Goal: Task Accomplishment & Management: Complete application form

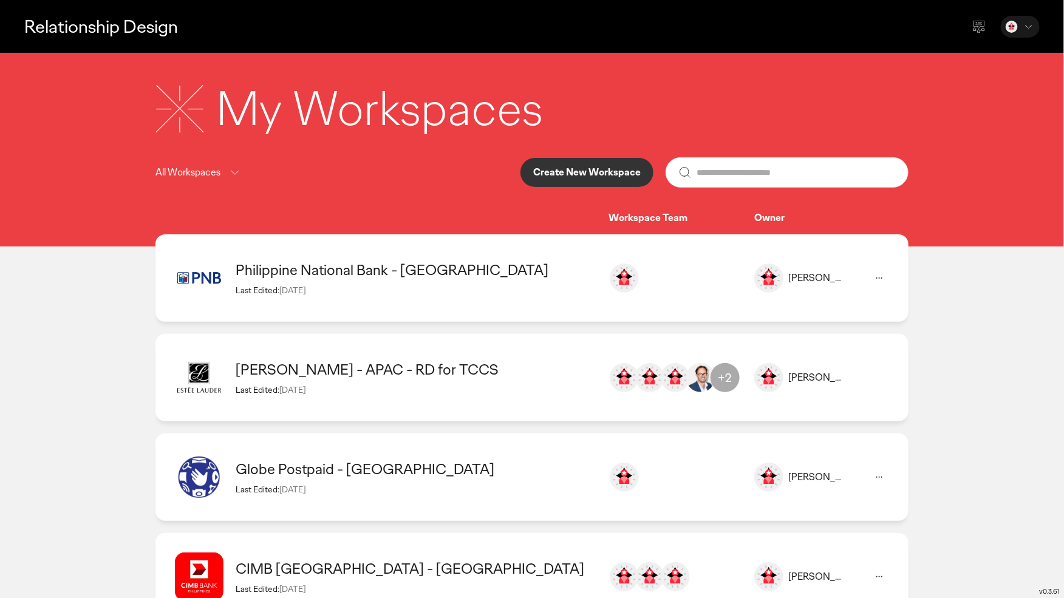
click at [618, 177] on p "Create New Workspace" at bounding box center [587, 173] width 108 height 10
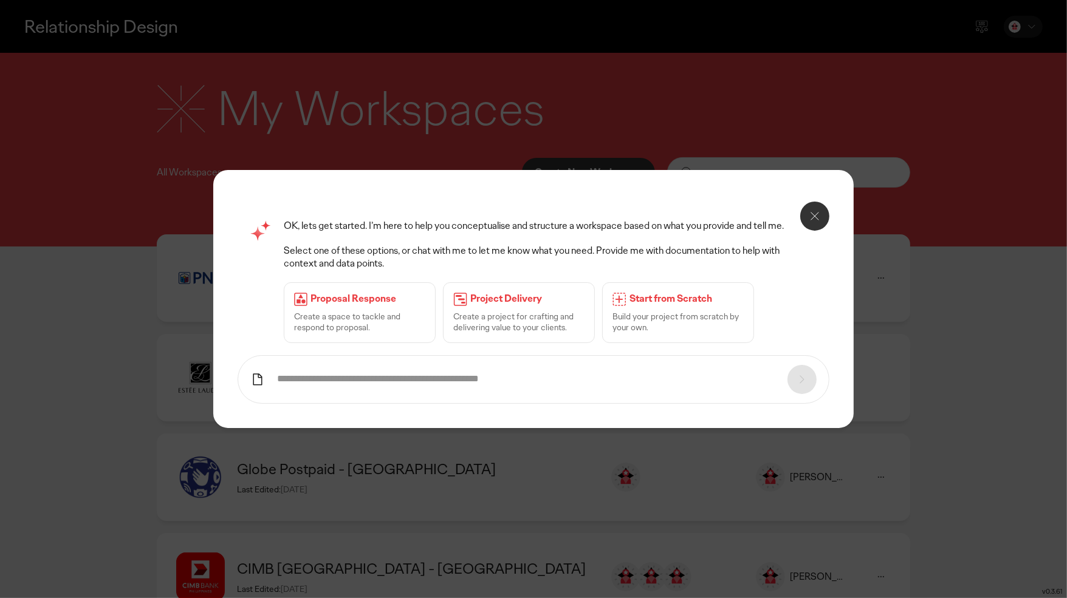
click at [682, 315] on p "Build your project from scratch by your own." at bounding box center [677, 322] width 131 height 22
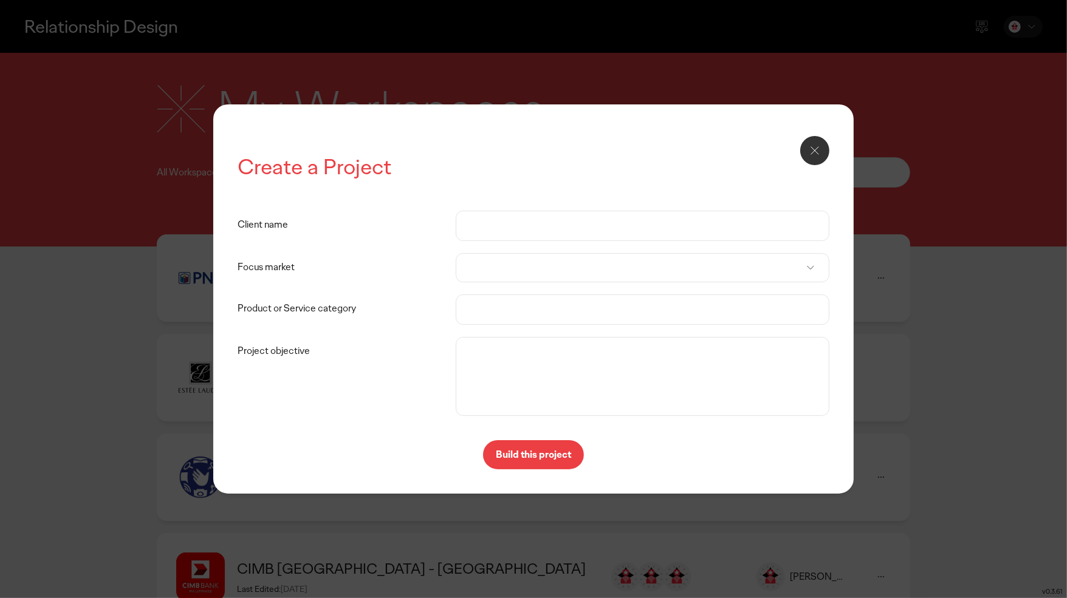
click at [487, 224] on input "Client name" at bounding box center [642, 225] width 348 height 29
type input "****"
click at [529, 182] on div "Create a Project" at bounding box center [534, 169] width 592 height 33
click at [519, 270] on div at bounding box center [643, 267] width 374 height 29
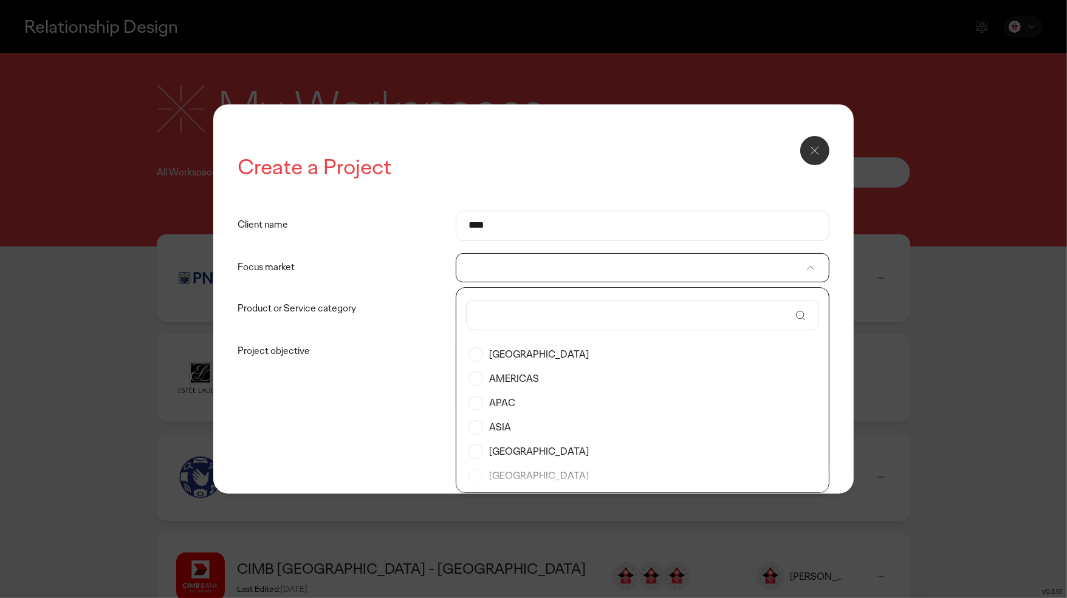
click at [515, 311] on input "text" at bounding box center [634, 315] width 311 height 29
type input "******"
click at [516, 358] on label "Philippines" at bounding box center [642, 355] width 348 height 24
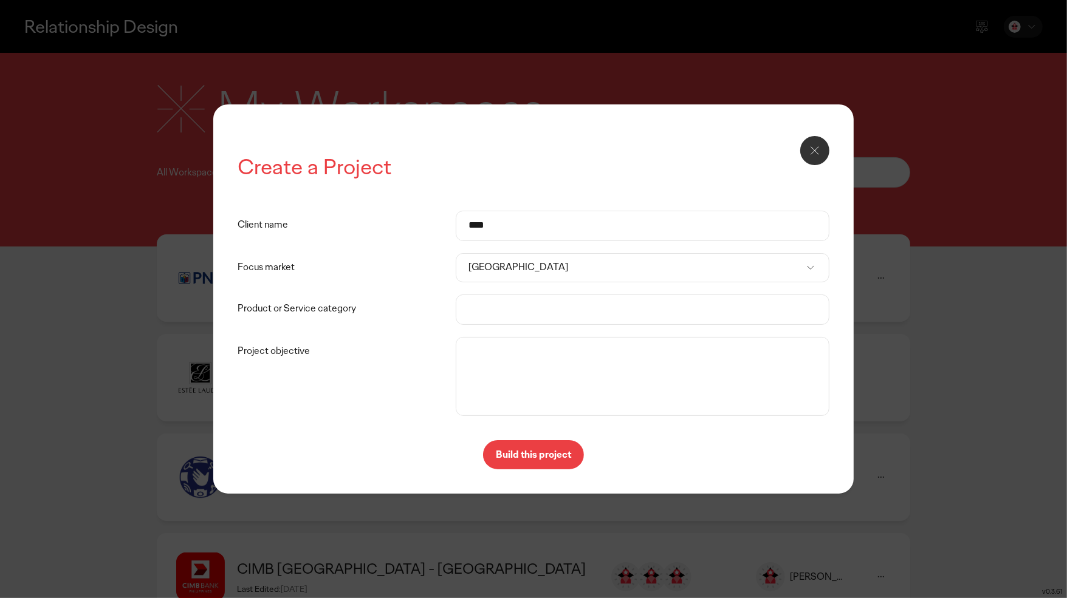
click at [523, 304] on input "Product or Service category" at bounding box center [642, 309] width 348 height 29
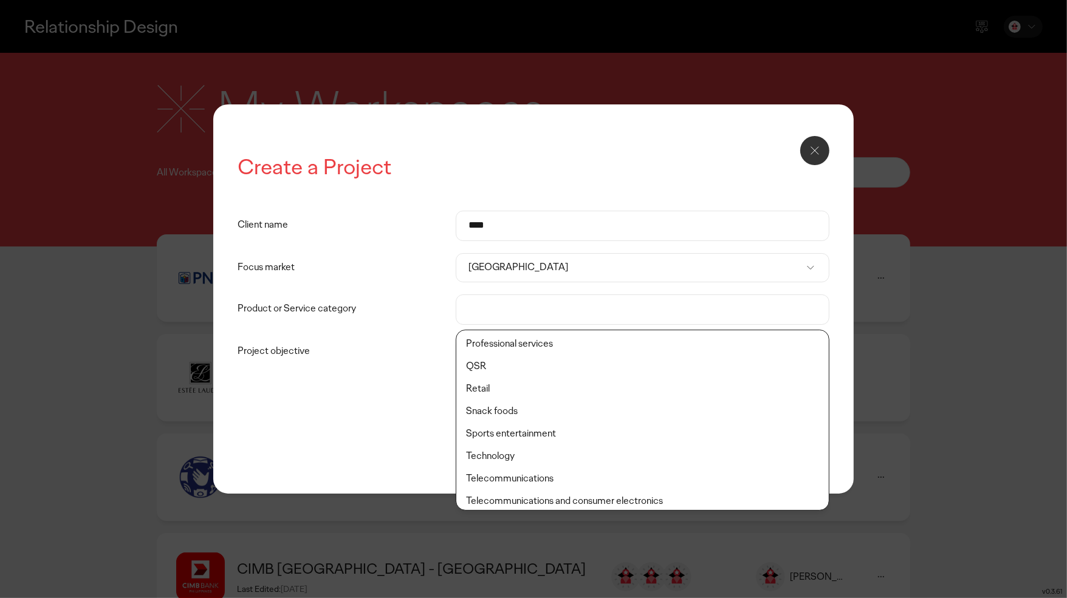
scroll to position [427, 0]
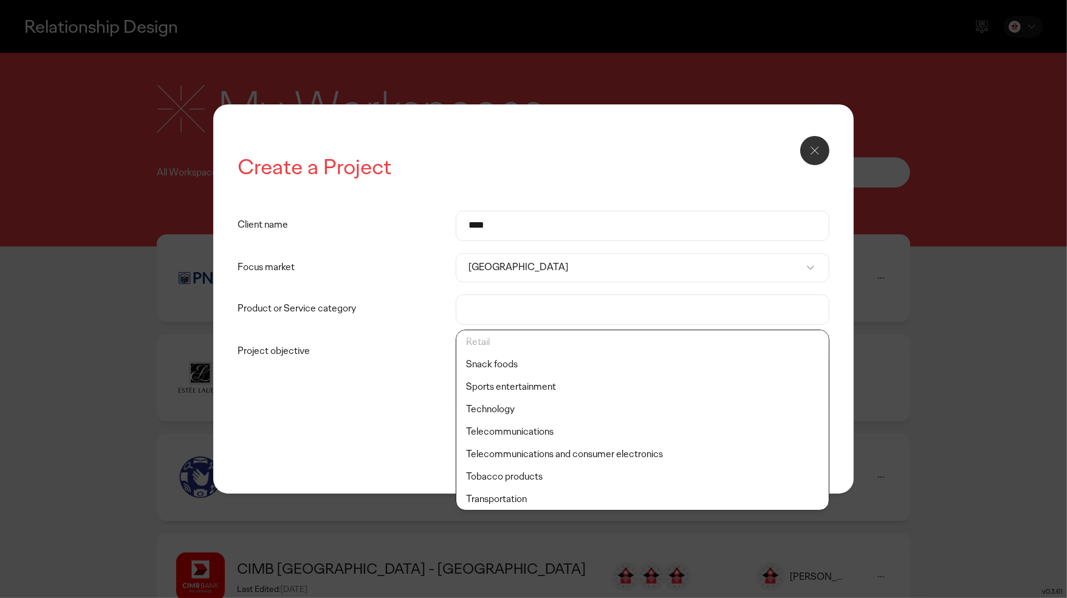
click at [549, 478] on li "Tobacco products" at bounding box center [642, 477] width 372 height 22
type input "**********"
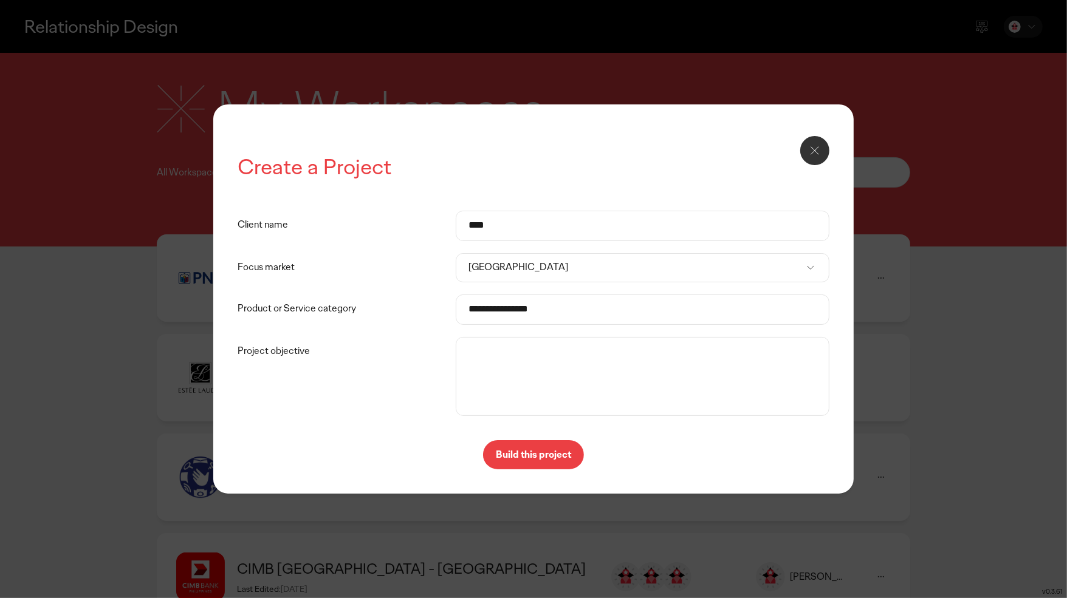
click at [543, 308] on input "**********" at bounding box center [642, 309] width 348 height 29
click at [536, 340] on li "Tobacco products" at bounding box center [642, 342] width 372 height 22
click at [547, 455] on p "Build this project" at bounding box center [533, 455] width 75 height 10
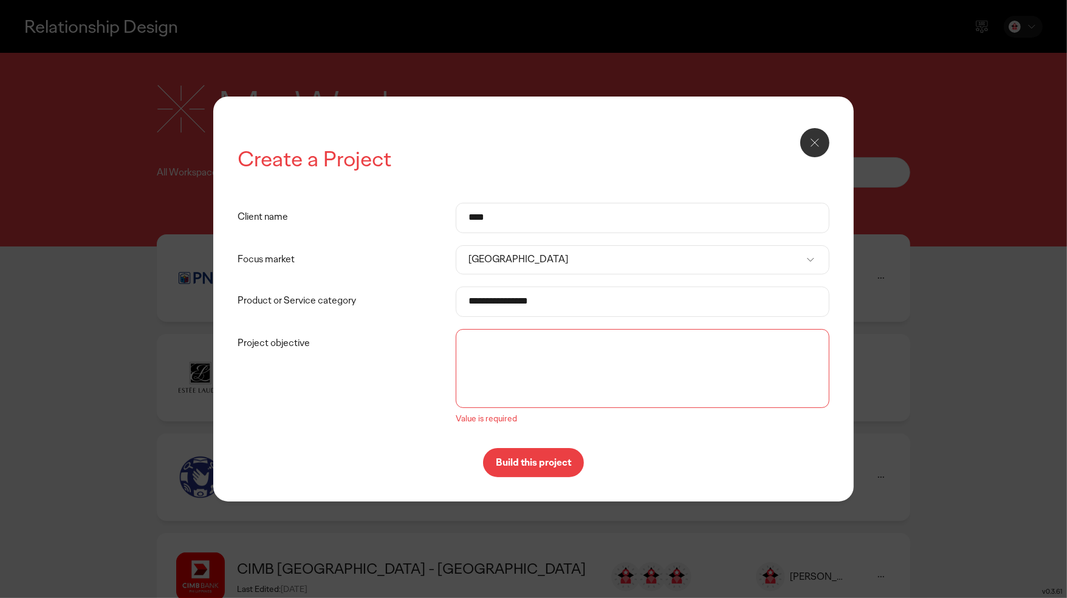
click at [523, 355] on textarea "Project objective" at bounding box center [643, 368] width 368 height 73
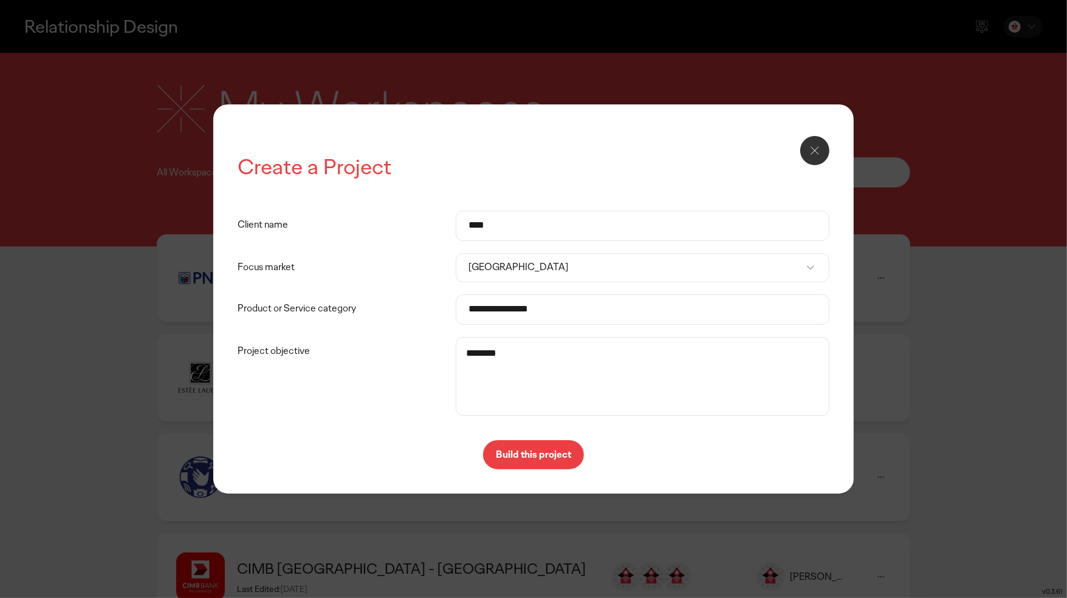
type textarea "********"
click at [564, 453] on p "Build this project" at bounding box center [533, 455] width 75 height 10
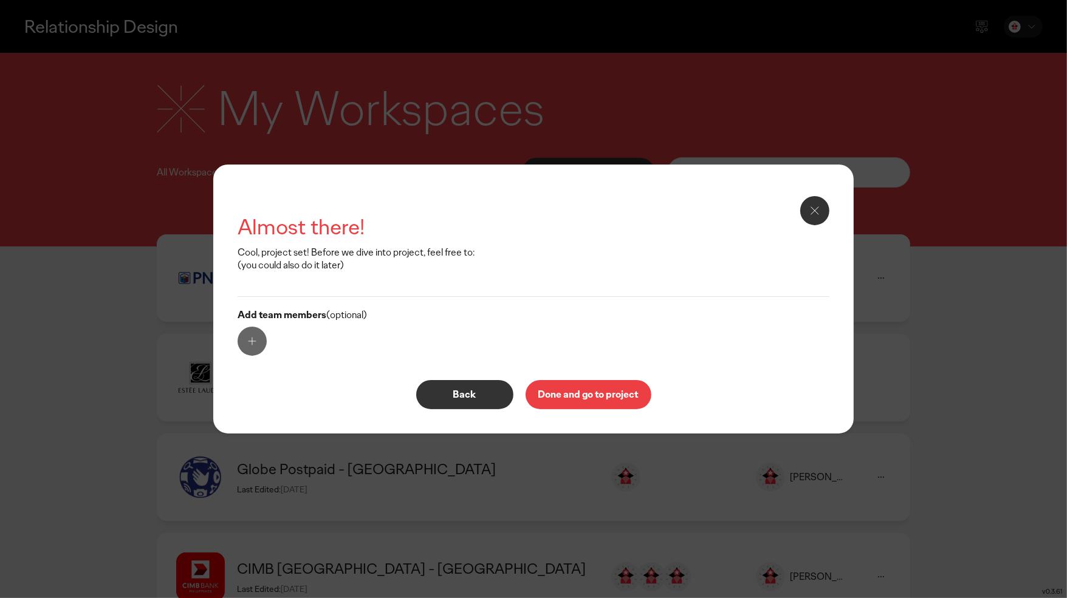
click at [562, 394] on p "Done and go to project" at bounding box center [588, 395] width 100 height 10
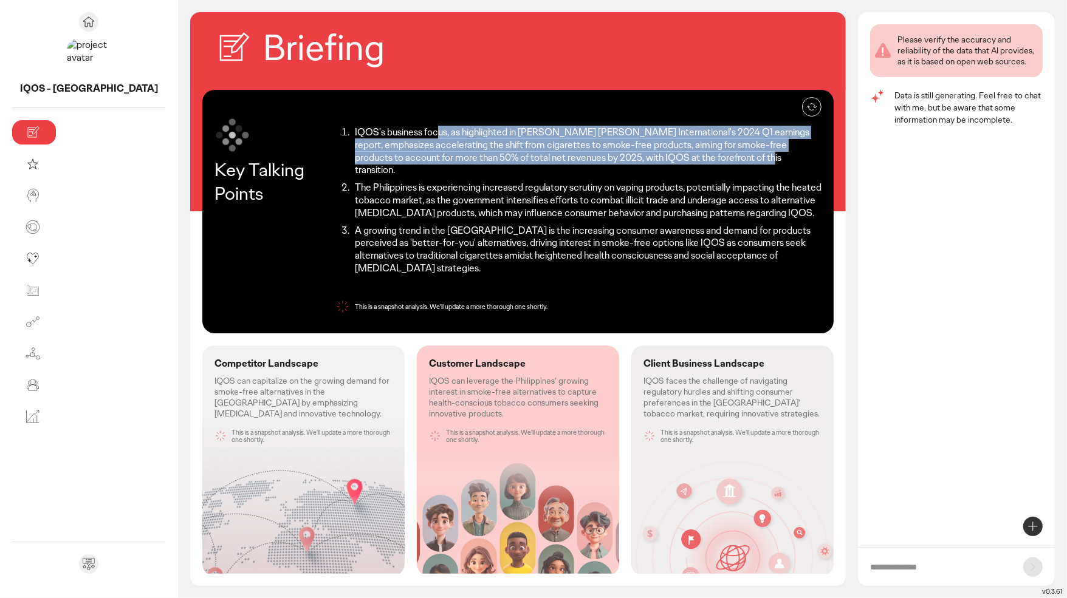
drag, startPoint x: 331, startPoint y: 134, endPoint x: 581, endPoint y: 158, distance: 251.5
click at [581, 158] on li "IQOS's business focus, as highlighted in [PERSON_NAME] [PERSON_NAME] Internatio…" at bounding box center [586, 151] width 470 height 50
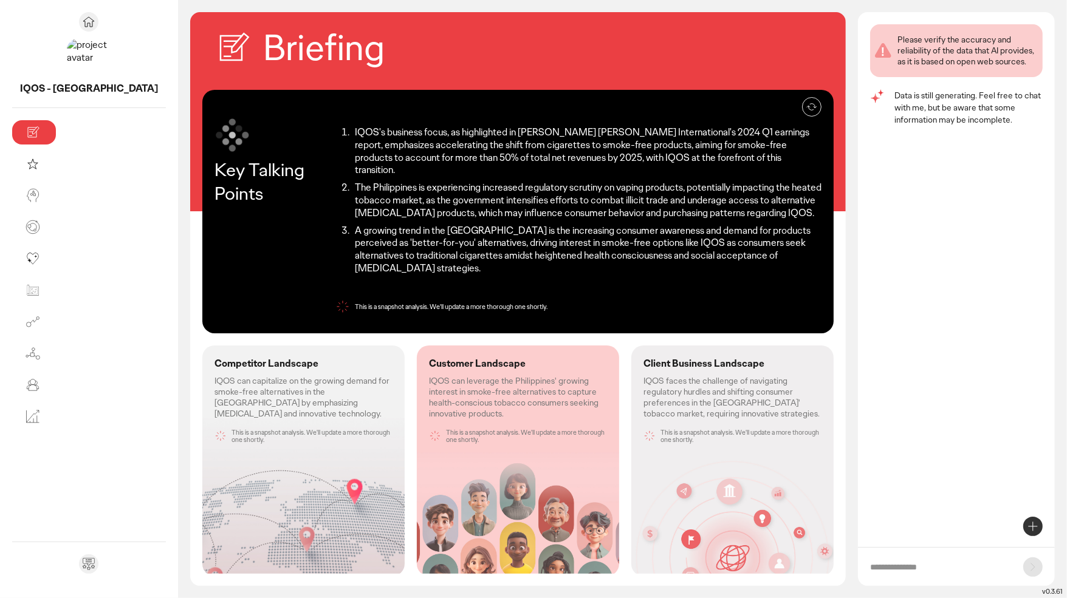
click at [745, 375] on p "IQOS faces the challenge of navigating regulatory hurdles and shifting consumer…" at bounding box center [732, 397] width 178 height 44
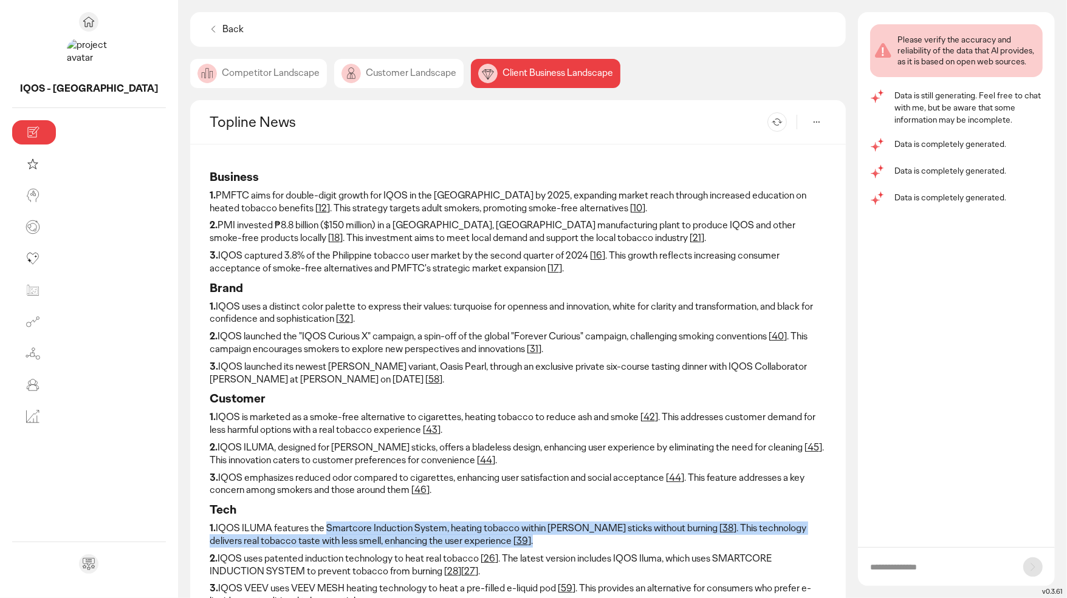
drag, startPoint x: 214, startPoint y: 528, endPoint x: 547, endPoint y: 549, distance: 334.2
click at [547, 549] on div "Business 1. PMFTC aims for double-digit growth for IQOS in the [GEOGRAPHIC_DATA…" at bounding box center [518, 388] width 617 height 449
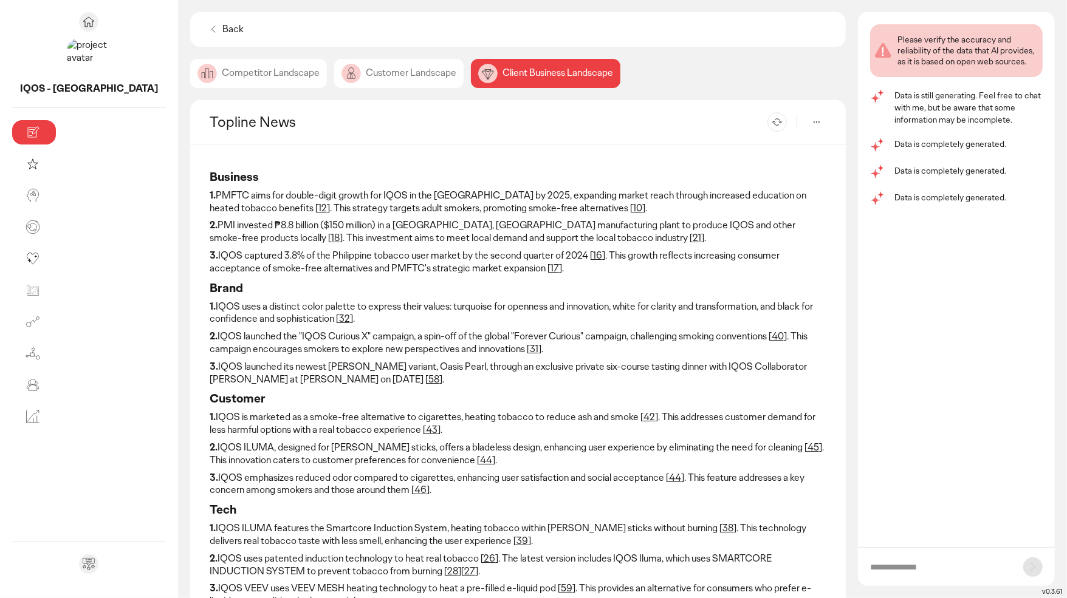
click at [964, 561] on input "text" at bounding box center [940, 567] width 141 height 12
type input "**********"
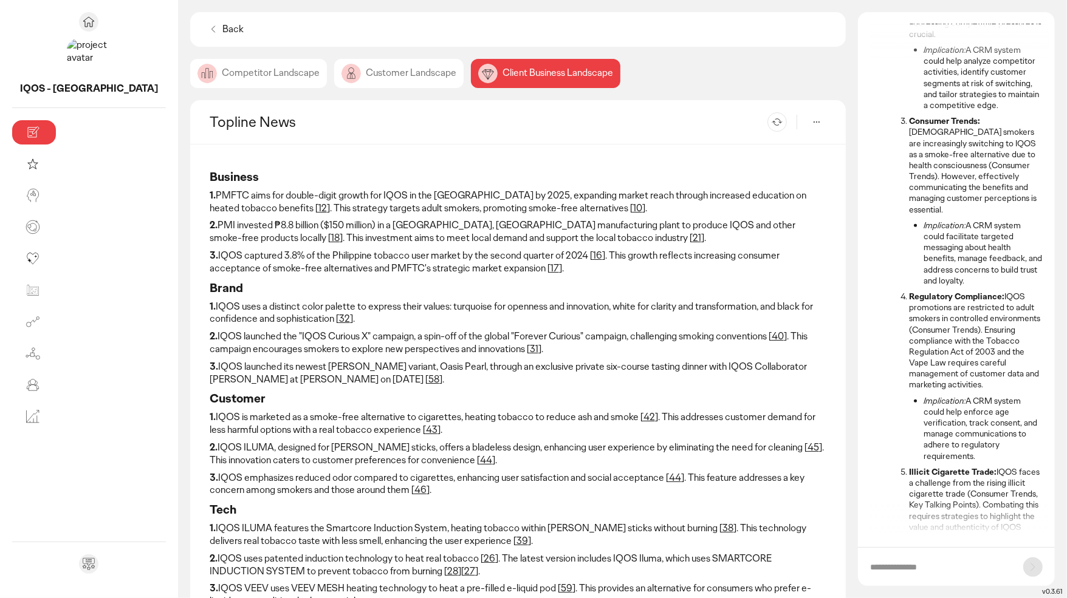
scroll to position [589, 0]
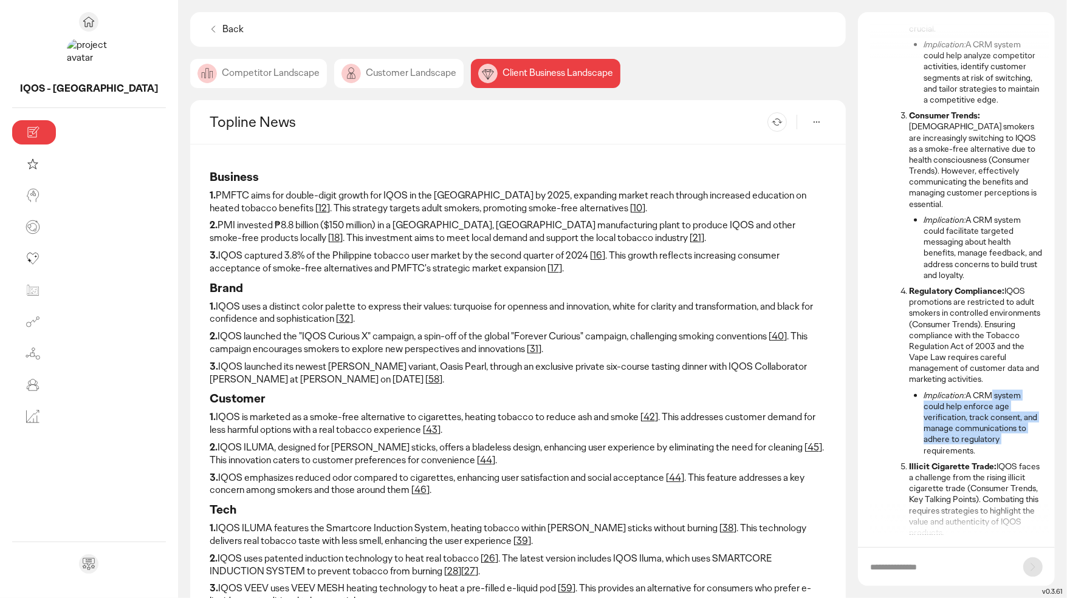
drag, startPoint x: 985, startPoint y: 382, endPoint x: 1004, endPoint y: 428, distance: 50.4
click at [1004, 428] on li "Implication: A CRM system could help enforce age verification, track consent, a…" at bounding box center [982, 423] width 119 height 66
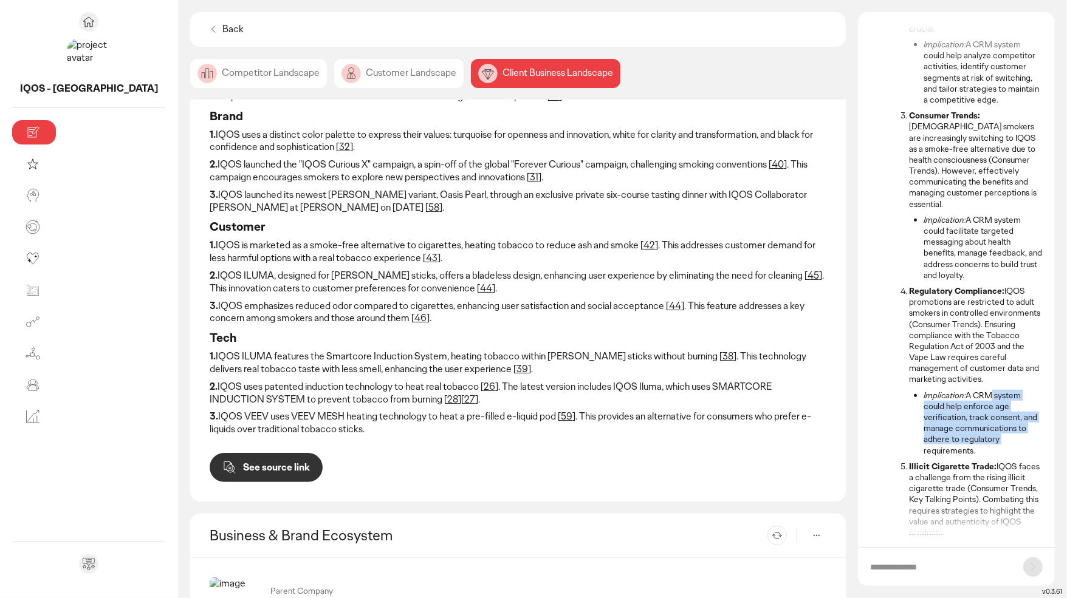
scroll to position [180, 0]
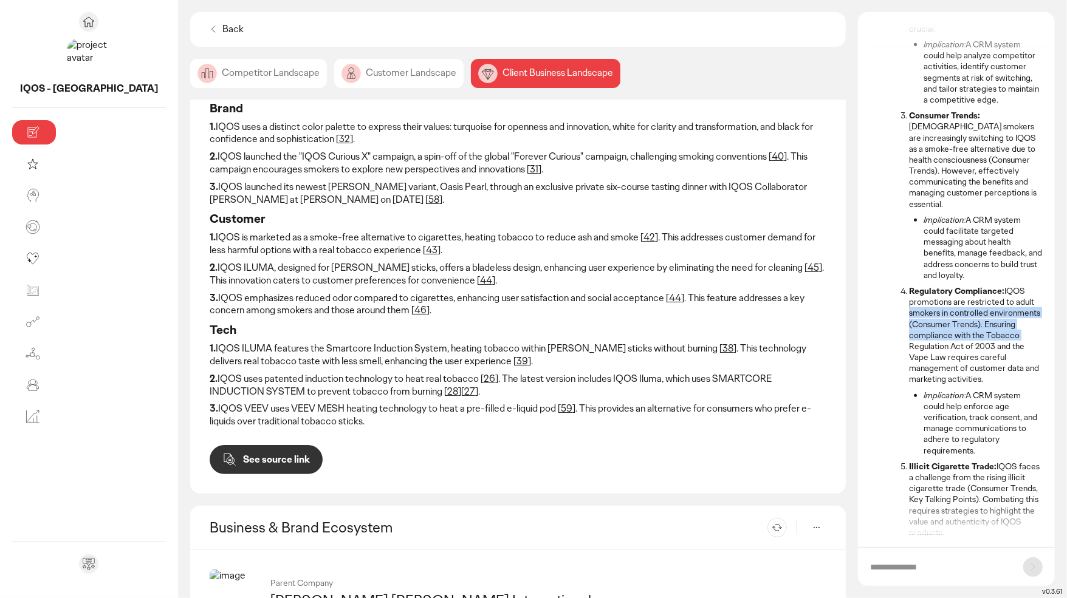
drag, startPoint x: 1046, startPoint y: 289, endPoint x: 1048, endPoint y: 326, distance: 37.7
click at [1048, 326] on div "Please verify the accuracy and reliability of the data that AI provides, as it …" at bounding box center [960, 279] width 180 height 511
click at [948, 562] on input "text" at bounding box center [940, 567] width 141 height 12
type input "**********"
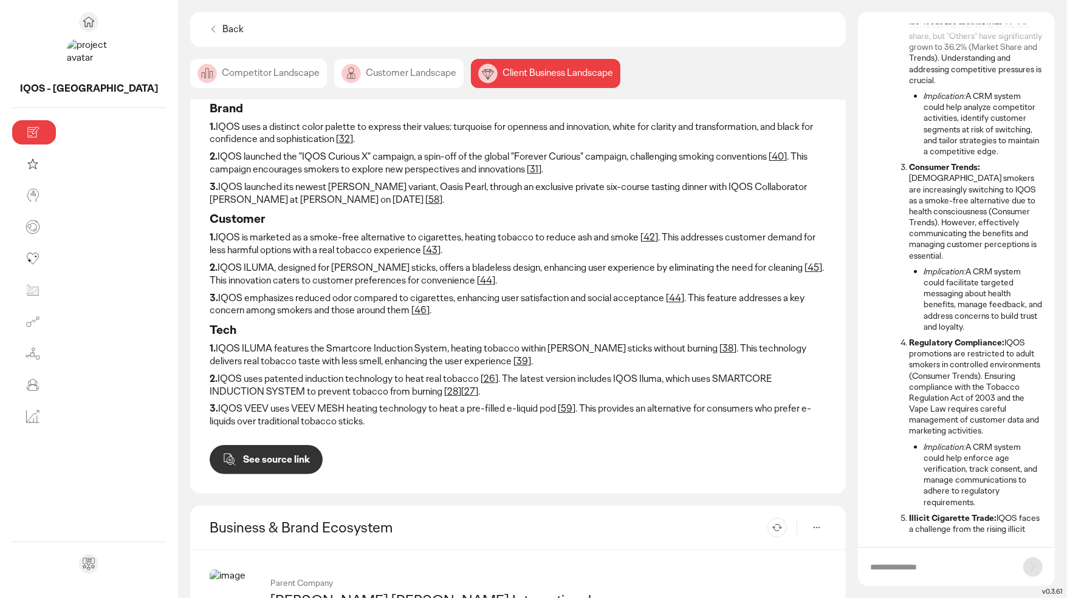
scroll to position [777, 0]
